Goal: Information Seeking & Learning: Learn about a topic

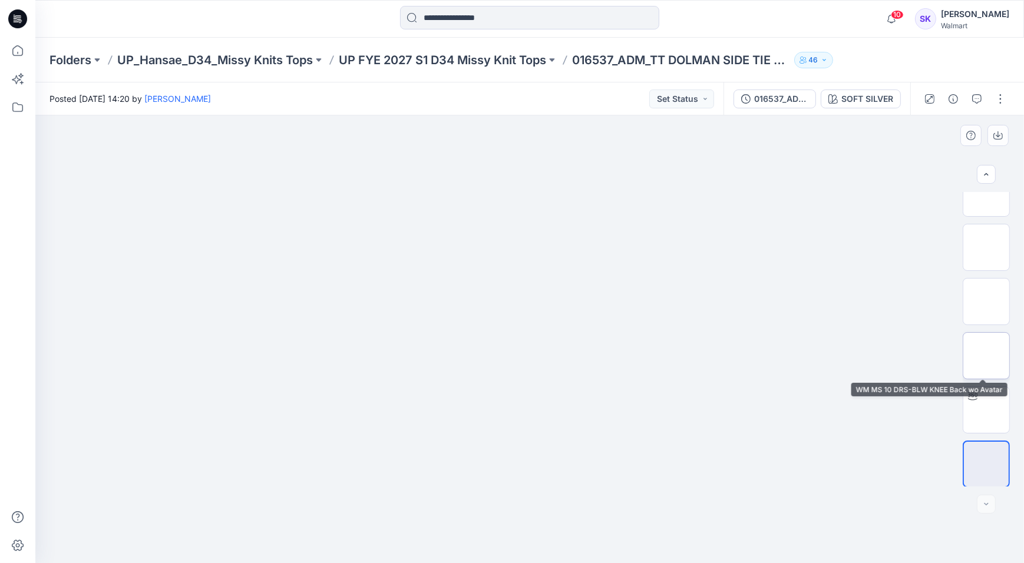
scroll to position [837, 0]
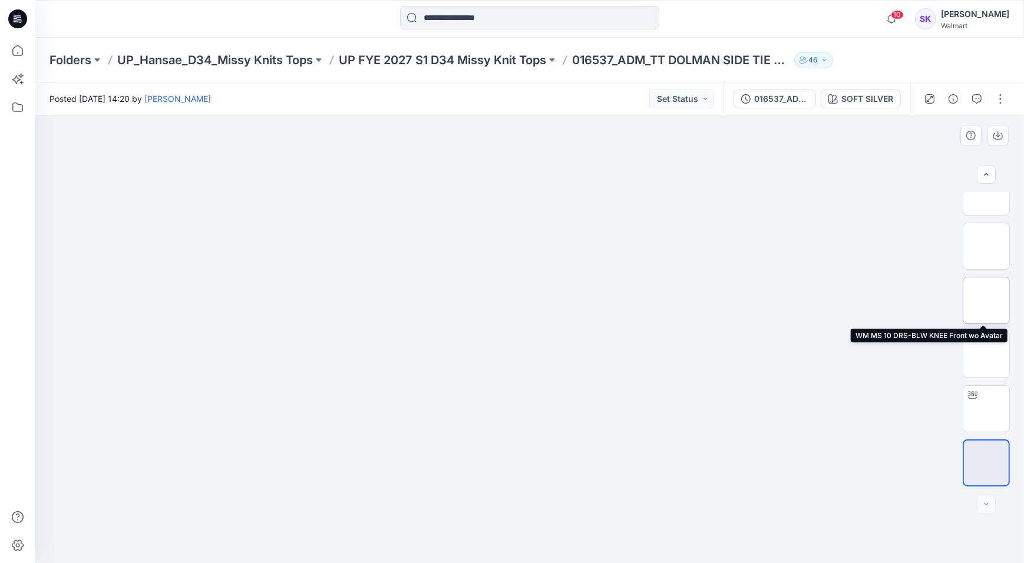
click at [987, 301] on img at bounding box center [987, 301] width 0 height 0
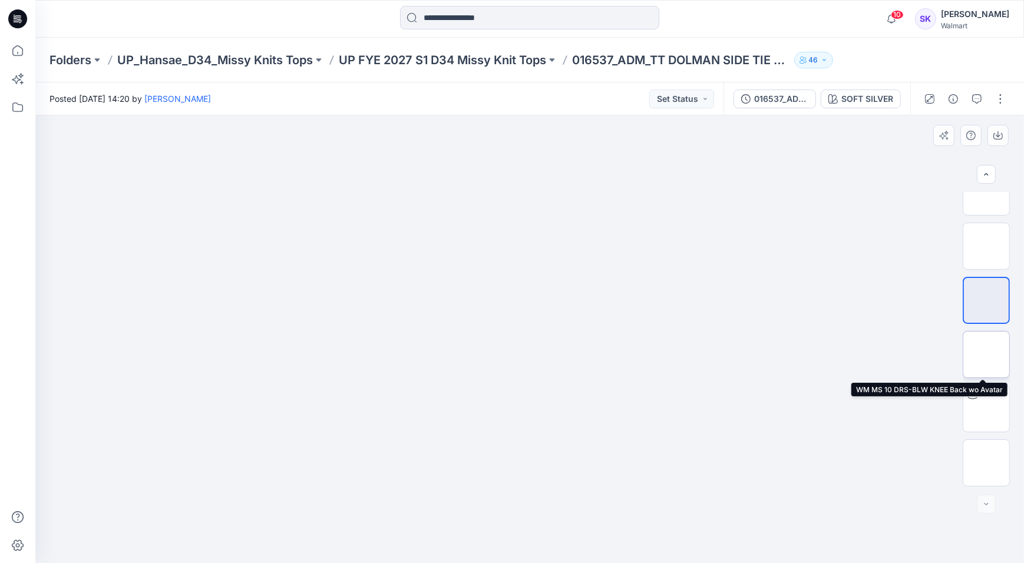
click at [987, 355] on img at bounding box center [987, 355] width 0 height 0
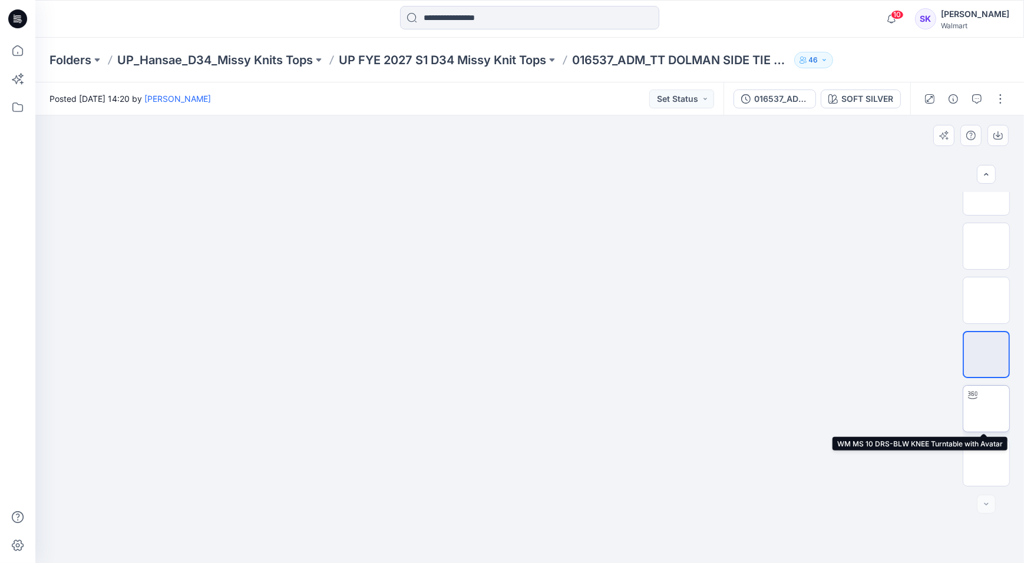
click at [987, 409] on img at bounding box center [987, 409] width 0 height 0
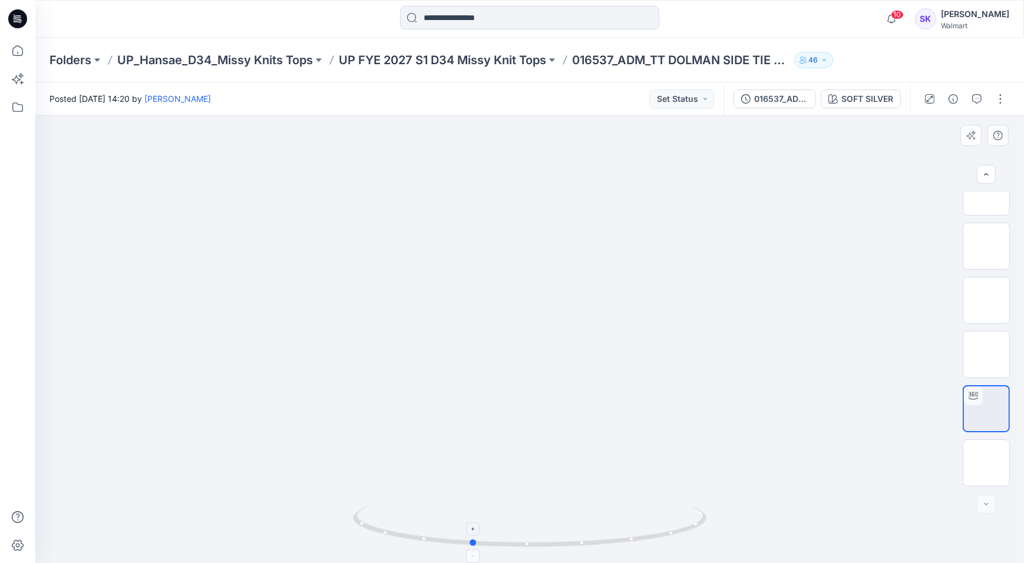
drag, startPoint x: 582, startPoint y: 548, endPoint x: 524, endPoint y: 542, distance: 58.6
click at [524, 542] on icon at bounding box center [531, 528] width 357 height 44
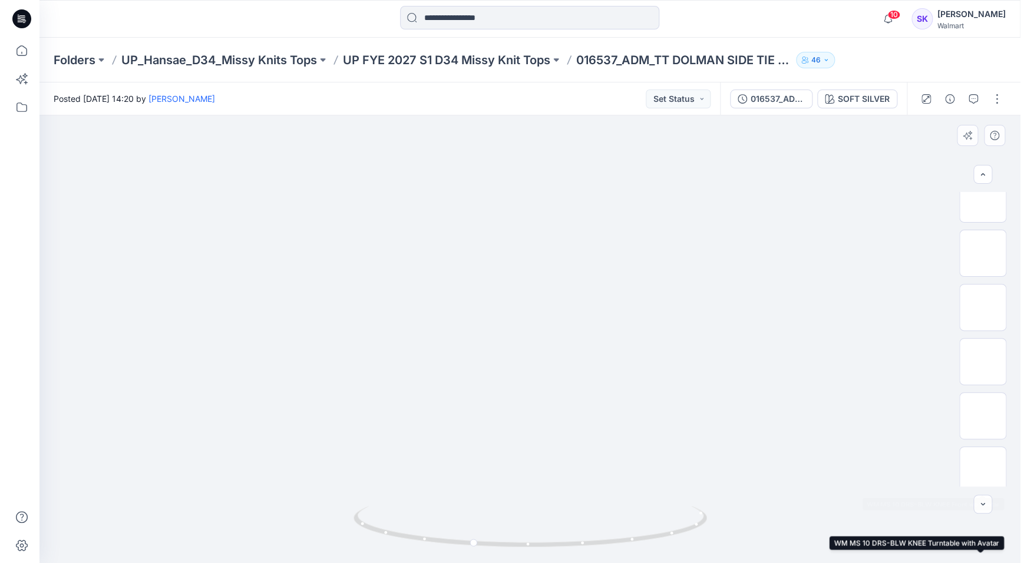
scroll to position [408, 0]
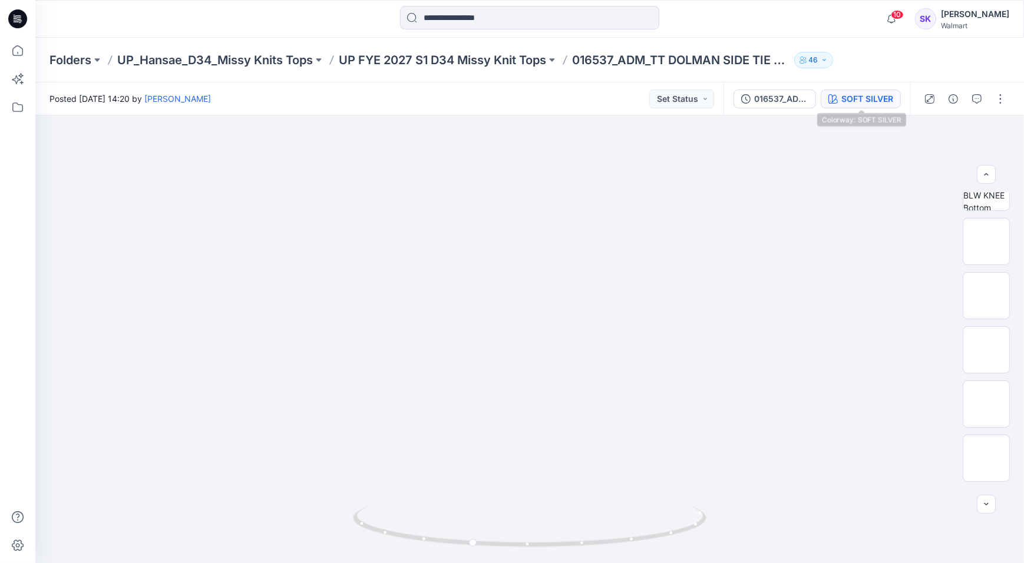
click at [867, 106] on button "SOFT SILVER" at bounding box center [861, 99] width 80 height 19
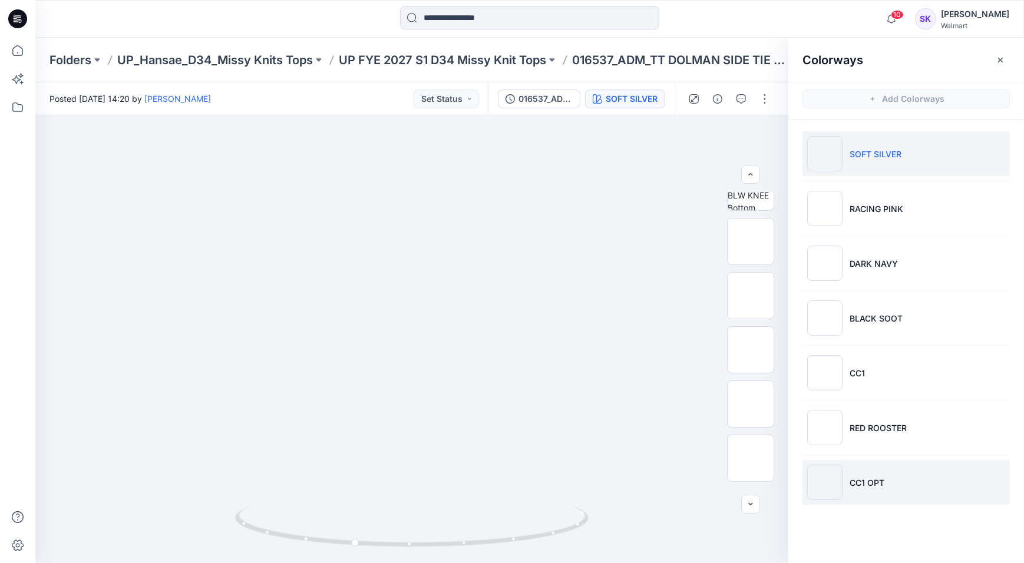
click at [886, 478] on li "CC1 OPT" at bounding box center [906, 482] width 207 height 45
click at [872, 396] on ul "SOFT SILVER RACING PINK DARK NAVY BLACK SOOT CC1 RED ROOSTER CC1 OPT" at bounding box center [907, 318] width 236 height 397
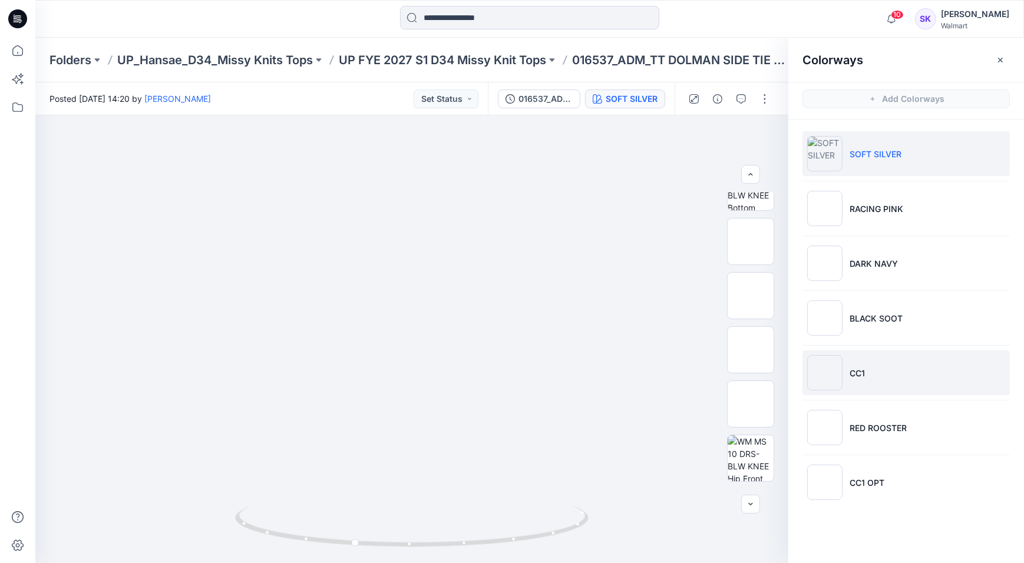
click at [860, 364] on li "CC1" at bounding box center [906, 373] width 207 height 45
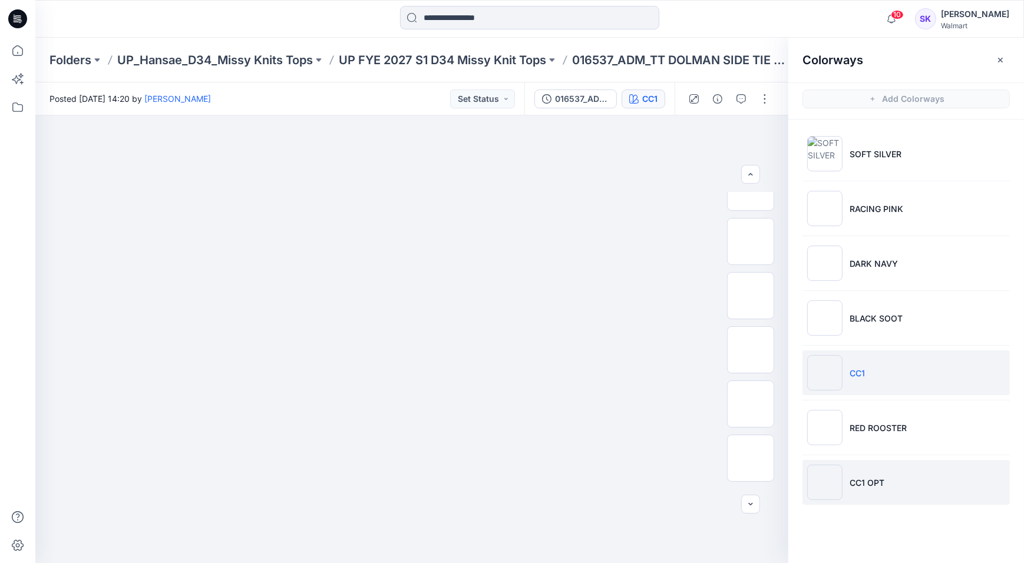
click at [871, 471] on li "CC1 OPT" at bounding box center [906, 482] width 207 height 45
click at [871, 477] on p "CC1 OPT" at bounding box center [867, 483] width 35 height 12
click at [871, 475] on li "CC1 OPT" at bounding box center [906, 482] width 207 height 45
click at [812, 473] on img at bounding box center [824, 482] width 35 height 35
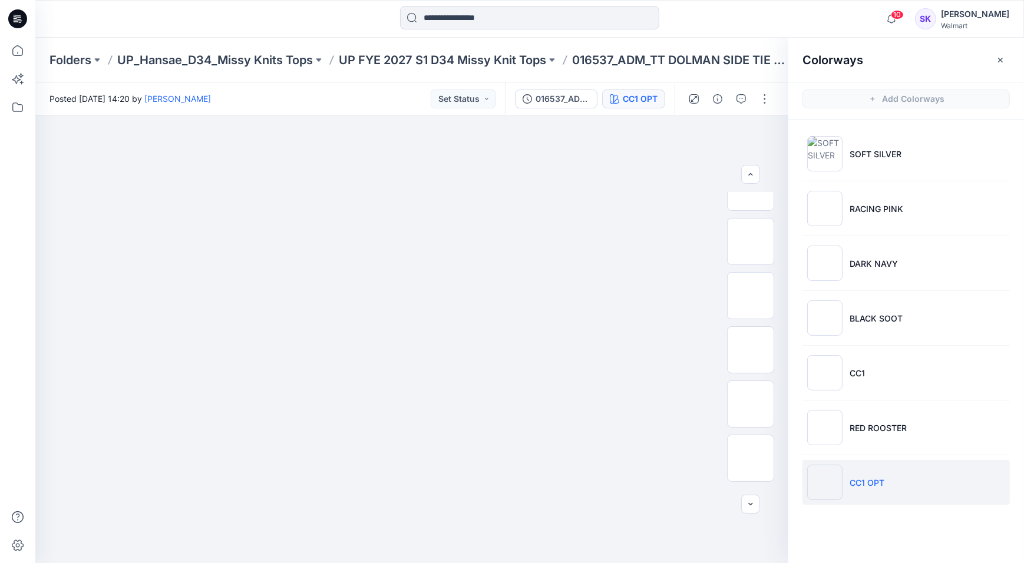
click at [998, 55] on icon "button" at bounding box center [1000, 59] width 9 height 9
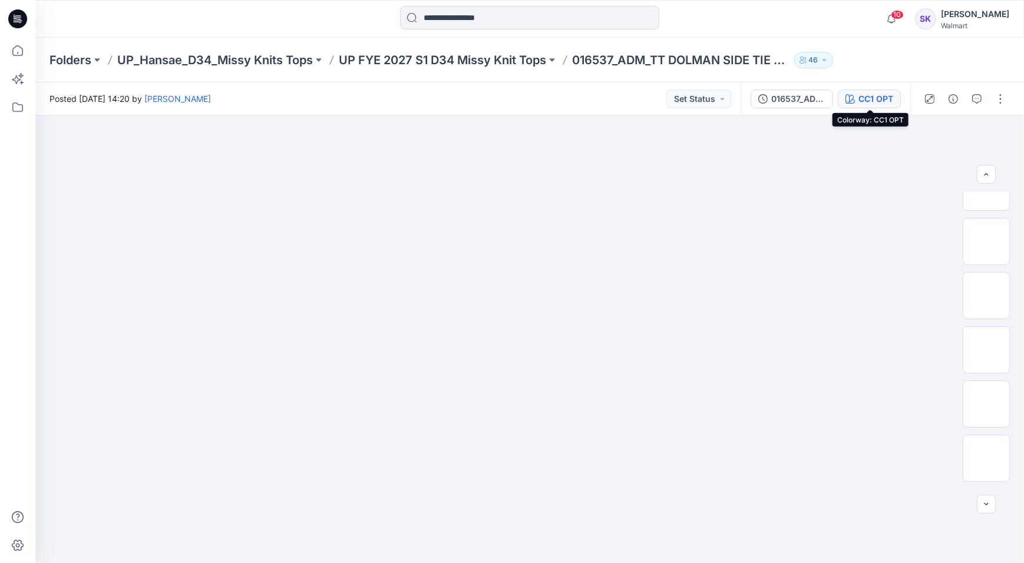
click at [878, 95] on div "CC1 OPT" at bounding box center [876, 99] width 35 height 13
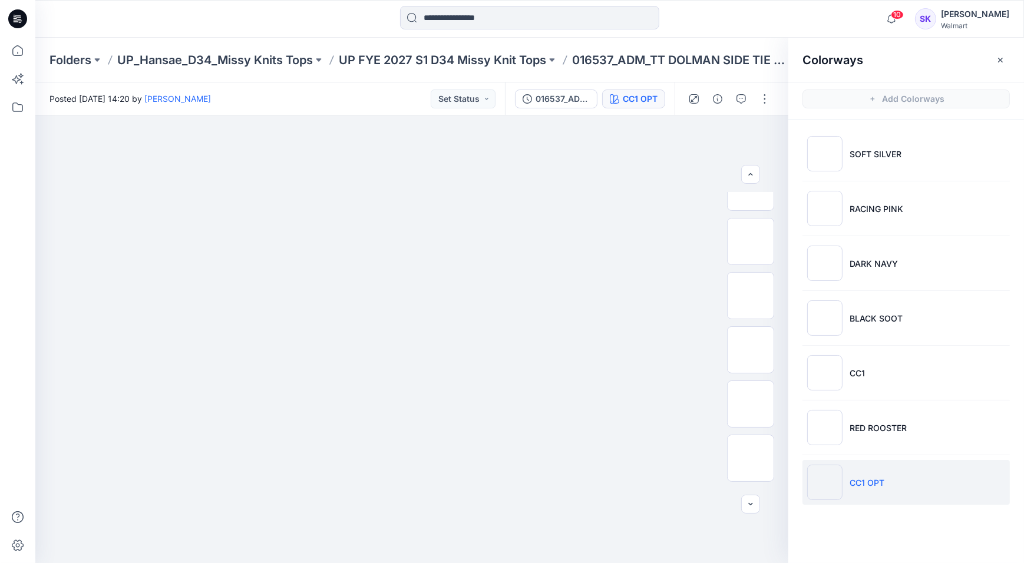
click at [1012, 55] on div "Colorways" at bounding box center [907, 60] width 236 height 44
click at [996, 56] on icon "button" at bounding box center [1000, 59] width 9 height 9
click at [996, 56] on div "Folders UP_Hansae_D34_Missy Knits Tops UP FYE 2027 S1 D34 Missy Knit Tops 01653…" at bounding box center [529, 60] width 989 height 45
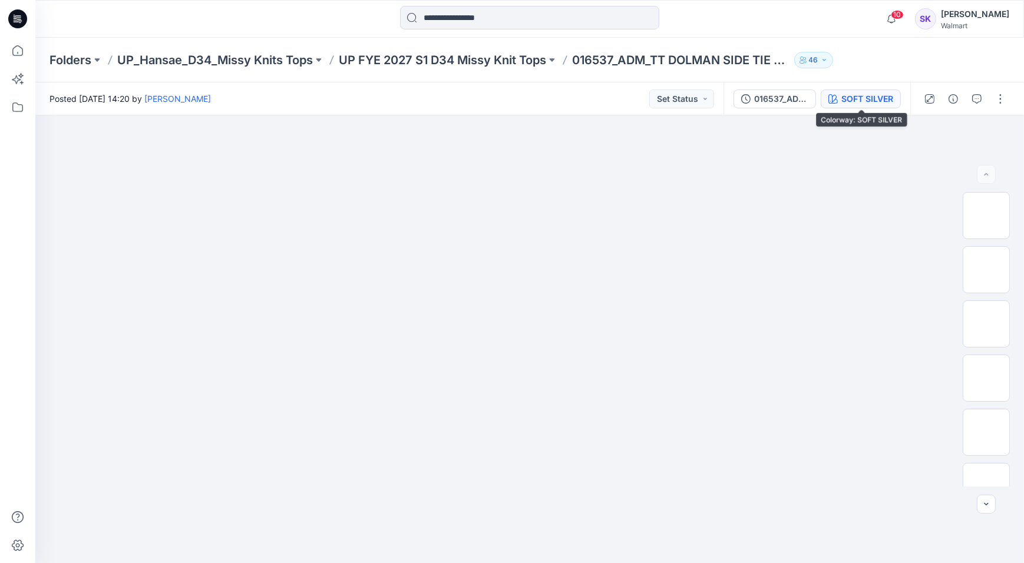
click at [846, 98] on div "SOFT SILVER" at bounding box center [868, 99] width 52 height 13
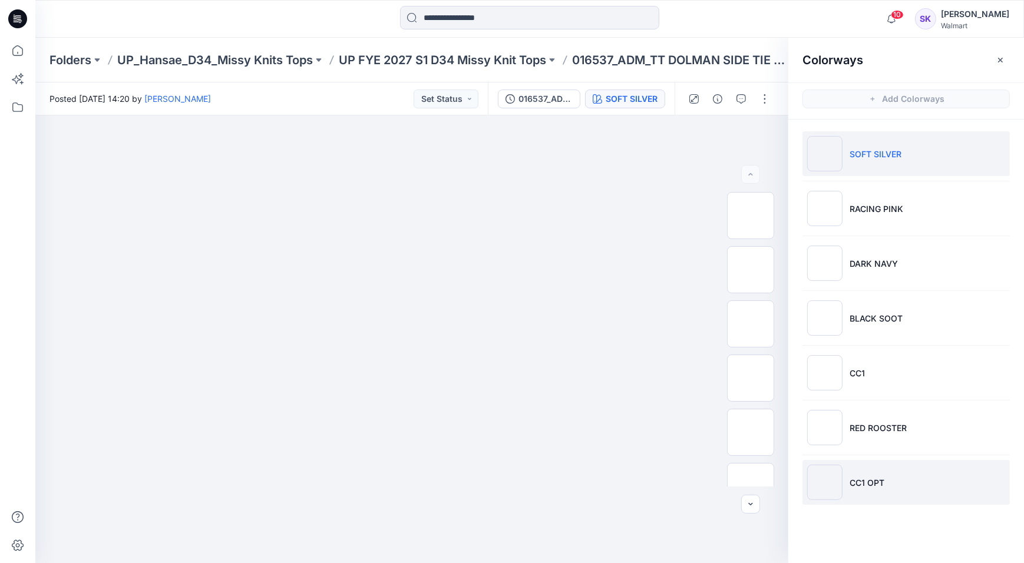
click at [833, 478] on img at bounding box center [824, 482] width 35 height 35
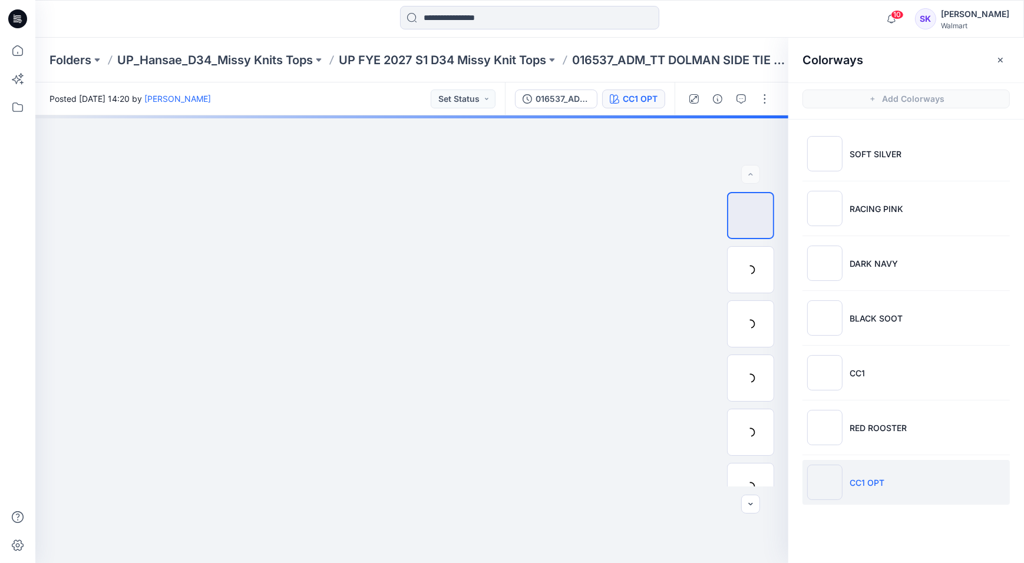
click at [833, 478] on img at bounding box center [824, 482] width 35 height 35
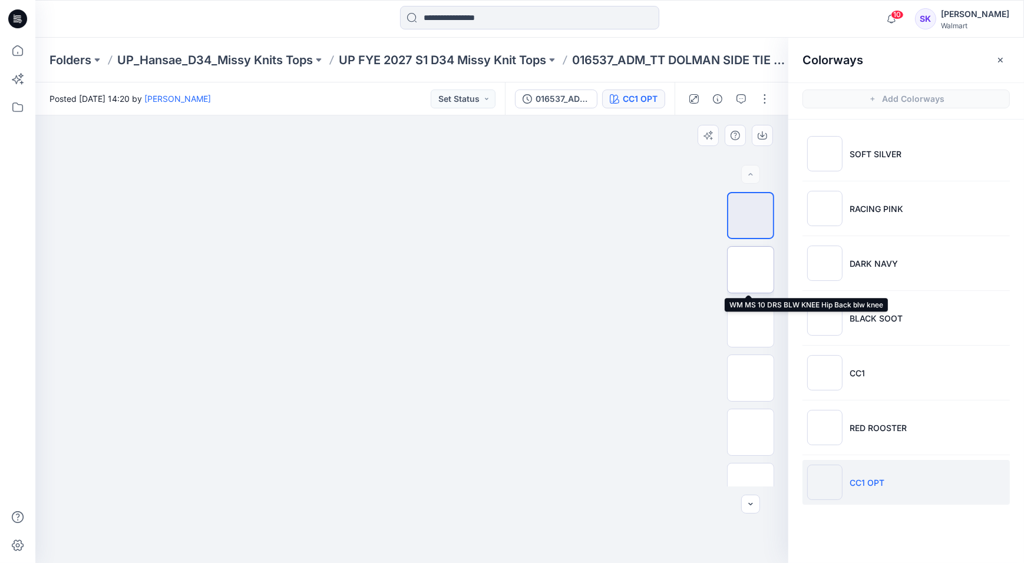
click at [751, 270] on img at bounding box center [751, 270] width 0 height 0
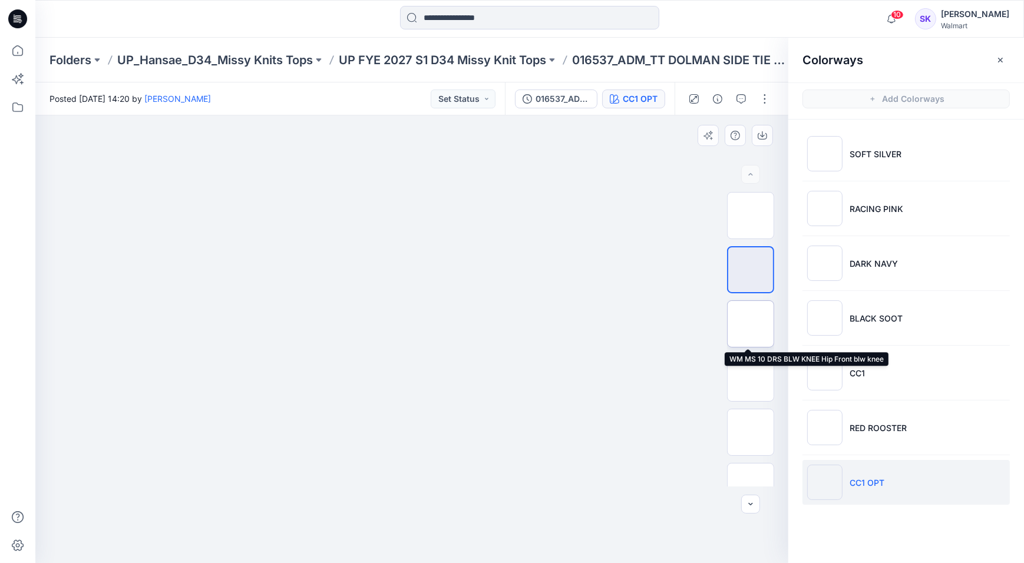
click at [751, 324] on img at bounding box center [751, 324] width 0 height 0
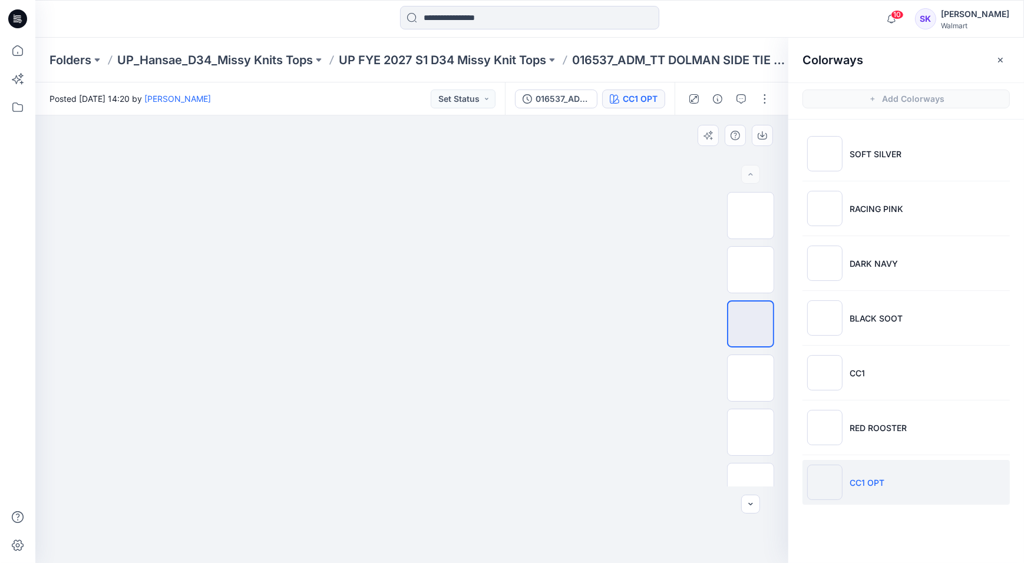
click at [581, 116] on img at bounding box center [412, 116] width 448 height 0
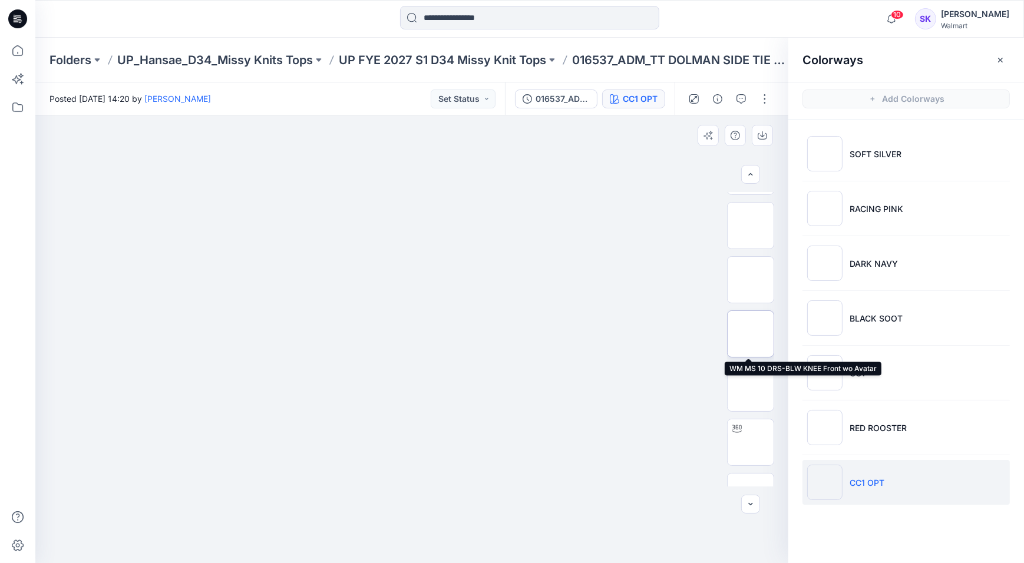
click at [751, 334] on img at bounding box center [751, 334] width 0 height 0
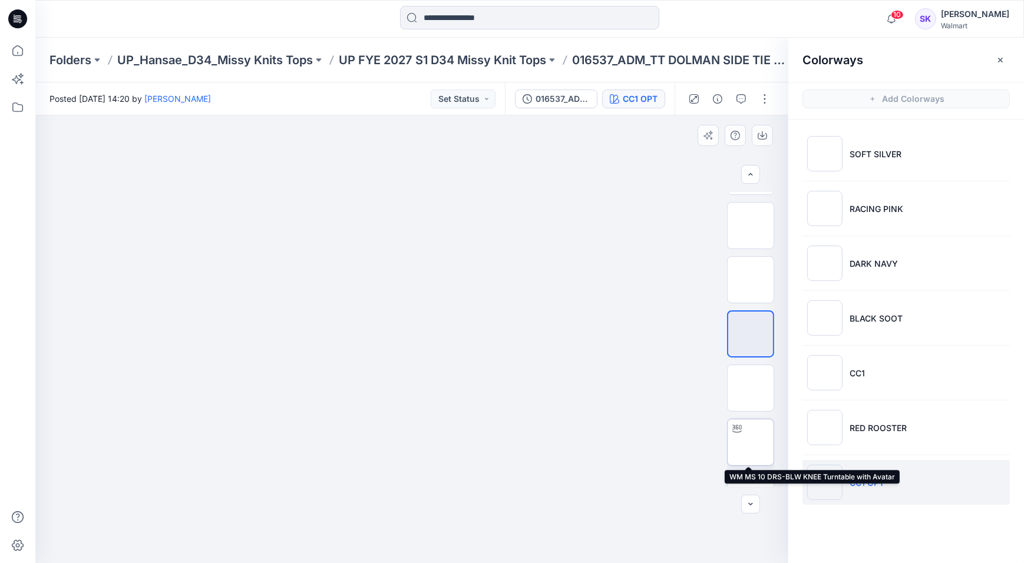
click at [751, 443] on img at bounding box center [751, 443] width 0 height 0
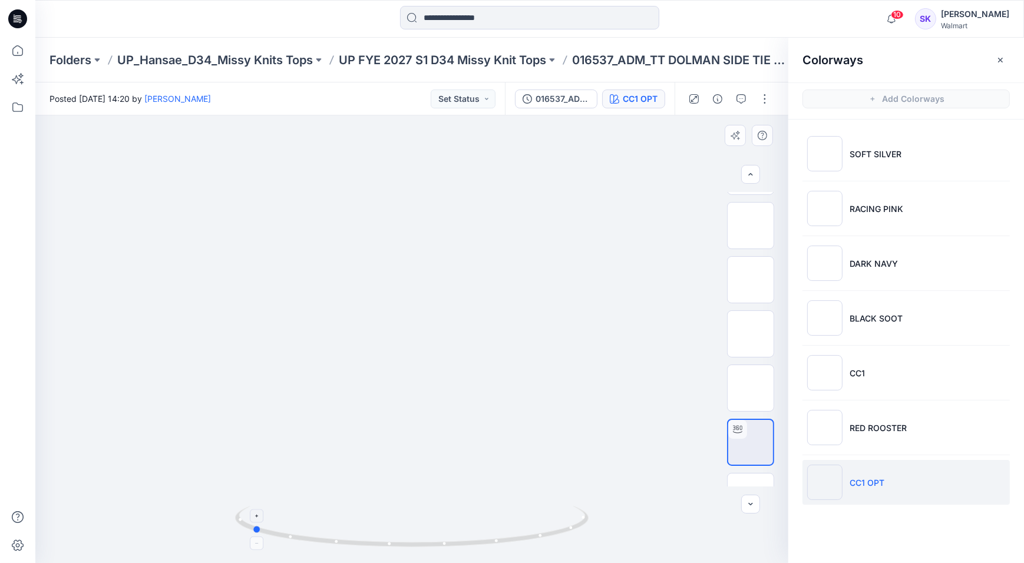
drag, startPoint x: 502, startPoint y: 544, endPoint x: 342, endPoint y: 543, distance: 160.3
click at [342, 543] on icon at bounding box center [413, 528] width 357 height 44
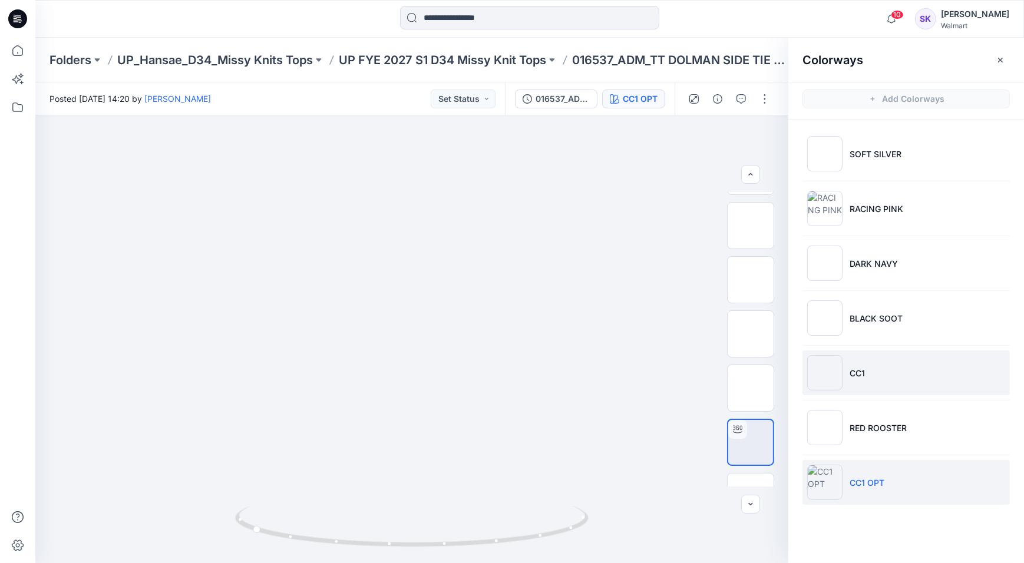
click at [913, 370] on li "CC1" at bounding box center [906, 373] width 207 height 45
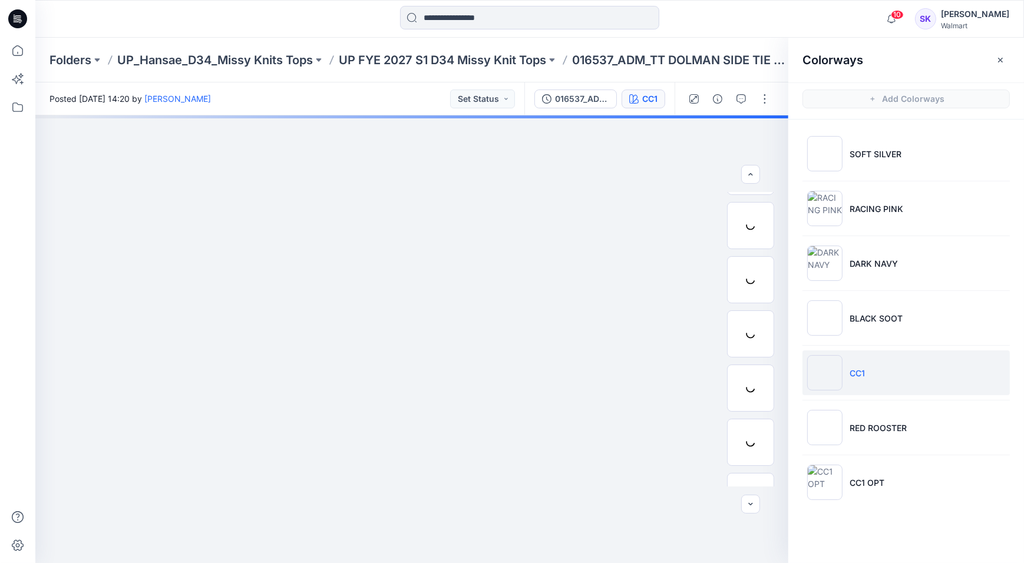
click at [842, 372] on img at bounding box center [824, 372] width 35 height 35
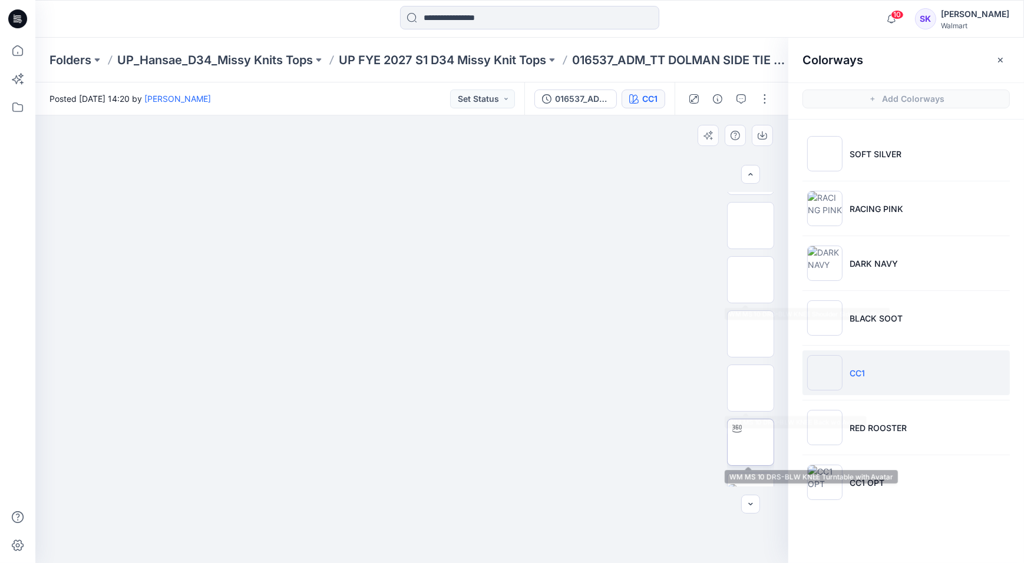
click at [751, 443] on img at bounding box center [751, 443] width 0 height 0
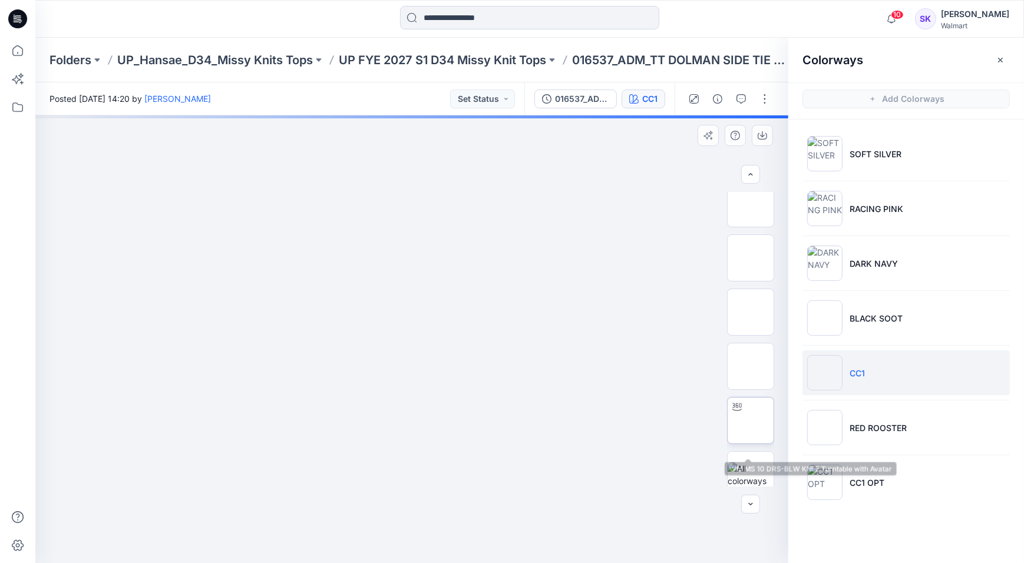
scroll to position [837, 0]
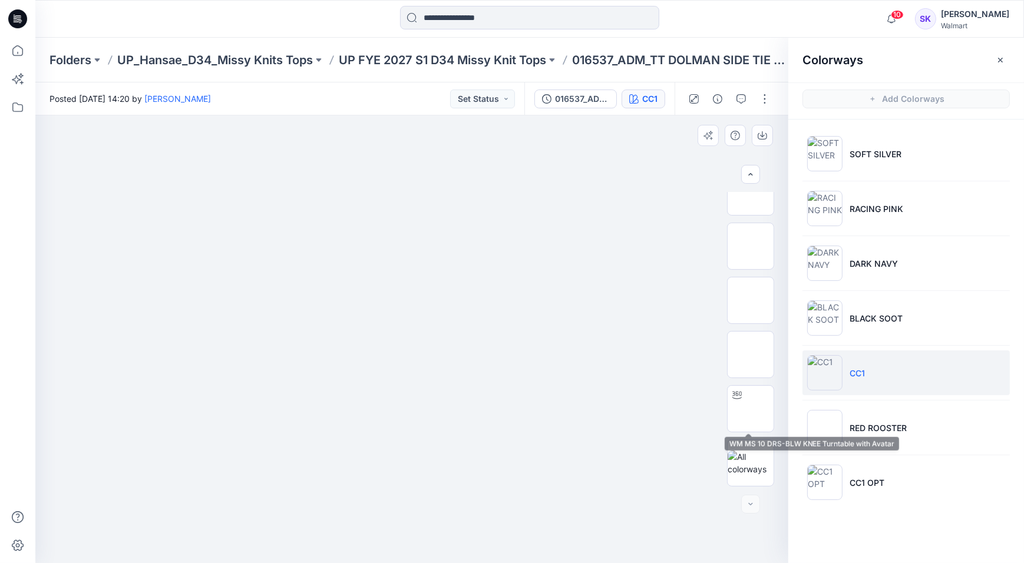
click at [748, 384] on div at bounding box center [750, 339] width 47 height 295
click at [751, 409] on img at bounding box center [751, 409] width 0 height 0
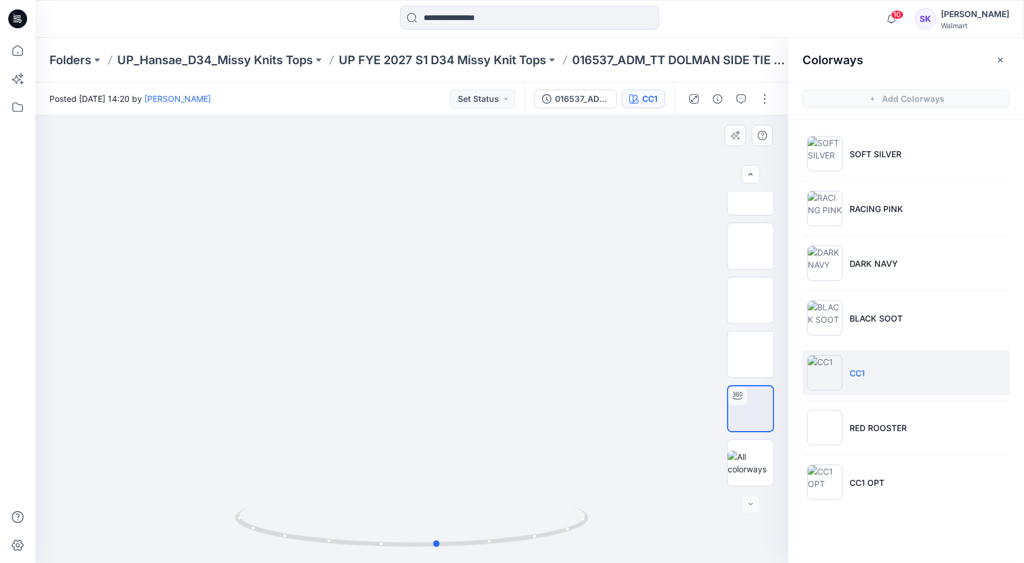
drag, startPoint x: 465, startPoint y: 553, endPoint x: 491, endPoint y: 552, distance: 26.0
click at [491, 552] on img at bounding box center [412, 534] width 354 height 57
click at [911, 482] on li "CC1 OPT" at bounding box center [906, 482] width 207 height 45
click at [833, 482] on img at bounding box center [824, 482] width 35 height 35
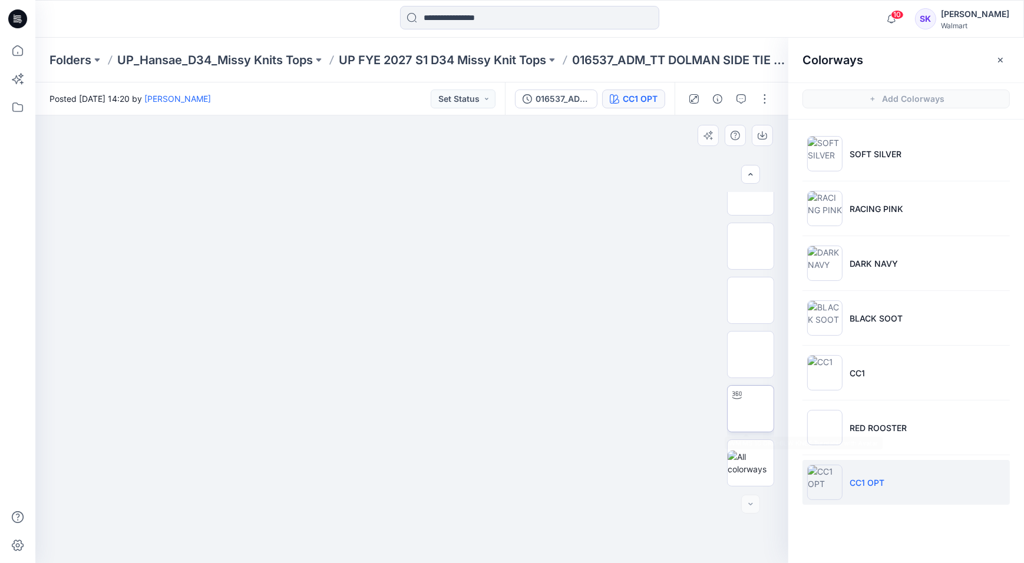
click at [751, 409] on img at bounding box center [751, 409] width 0 height 0
drag, startPoint x: 475, startPoint y: 551, endPoint x: 222, endPoint y: 516, distance: 255.9
click at [222, 516] on div at bounding box center [411, 340] width 753 height 448
drag, startPoint x: 531, startPoint y: 540, endPoint x: 428, endPoint y: 535, distance: 102.7
click at [428, 535] on icon at bounding box center [413, 528] width 357 height 44
